Goal: Information Seeking & Learning: Learn about a topic

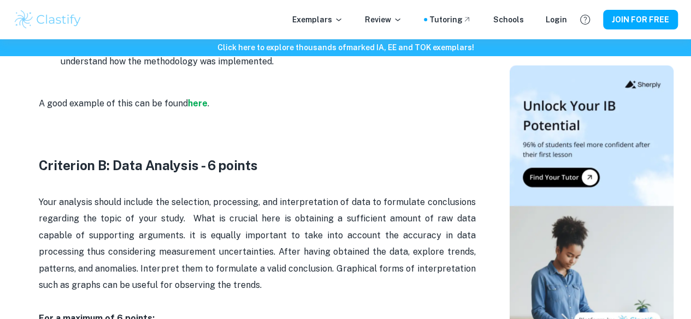
scroll to position [1197, 0]
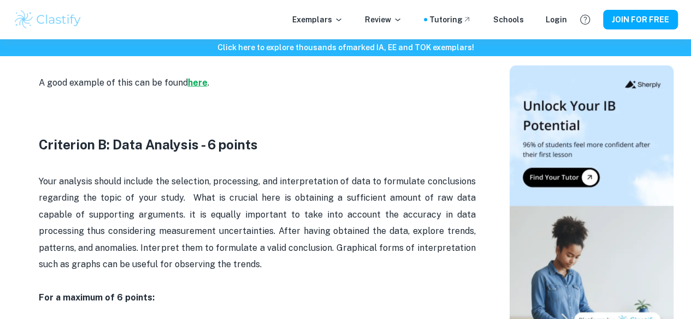
click at [197, 88] on strong "here" at bounding box center [198, 83] width 20 height 10
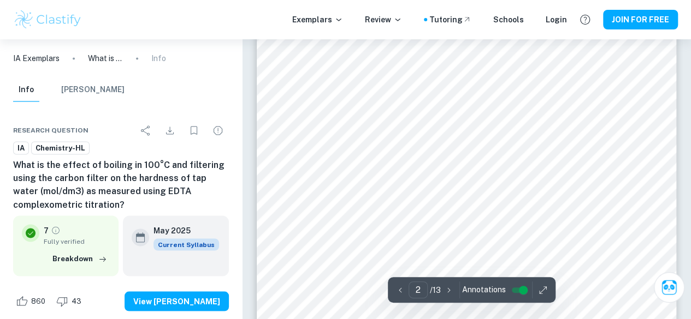
scroll to position [830, 0]
type input "1"
